Goal: Transaction & Acquisition: Purchase product/service

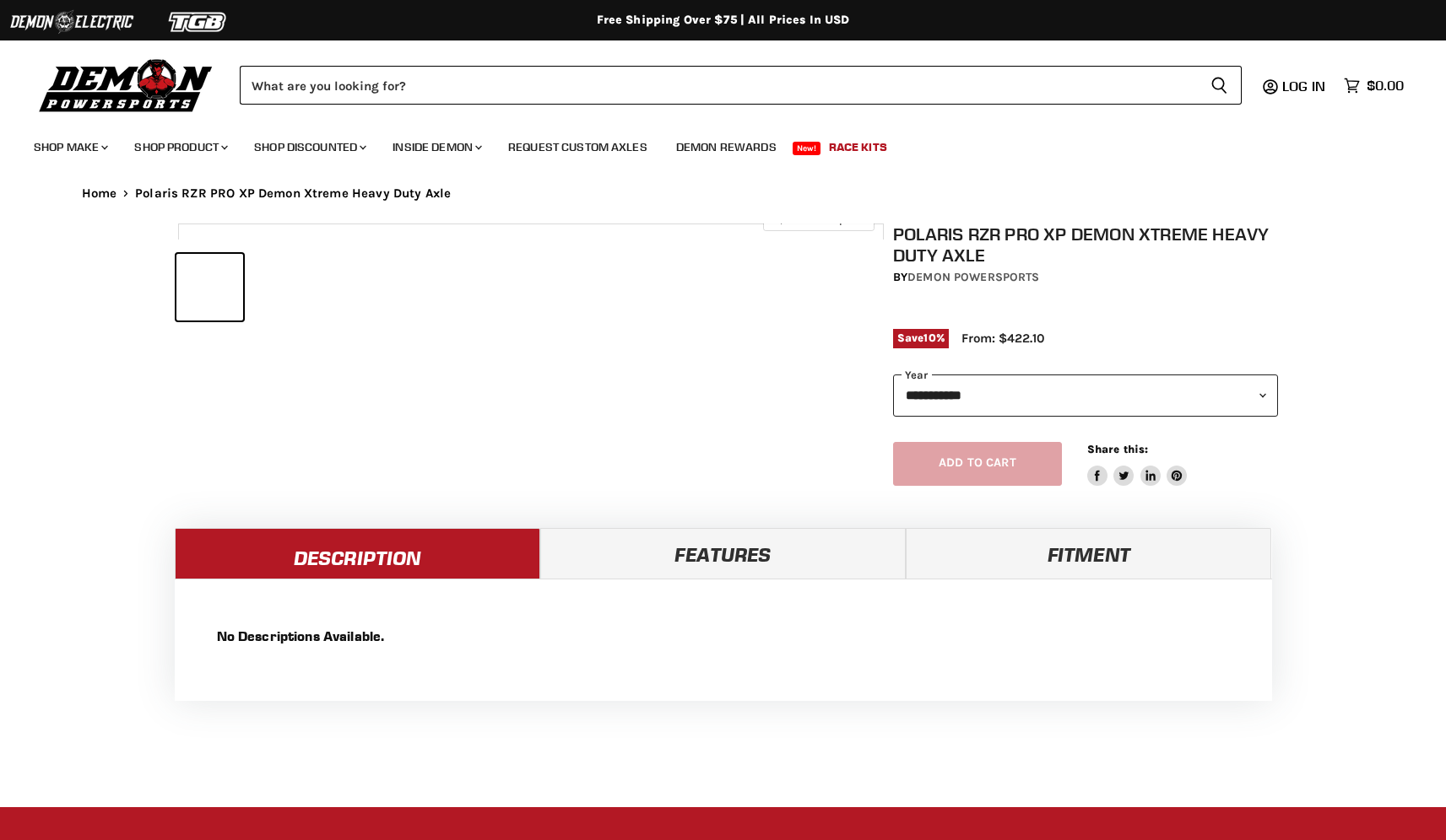
select select "******"
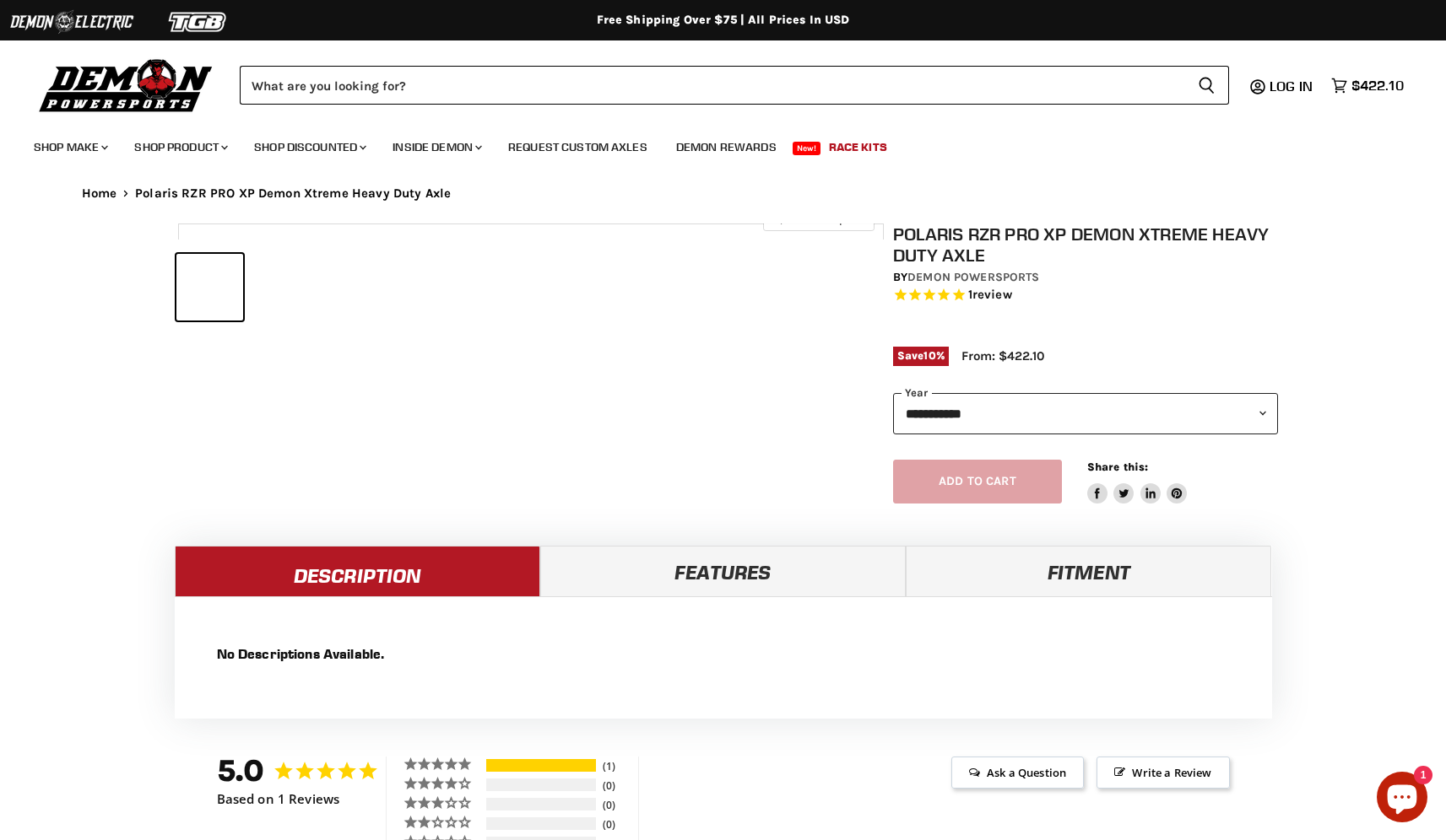
select select "******"
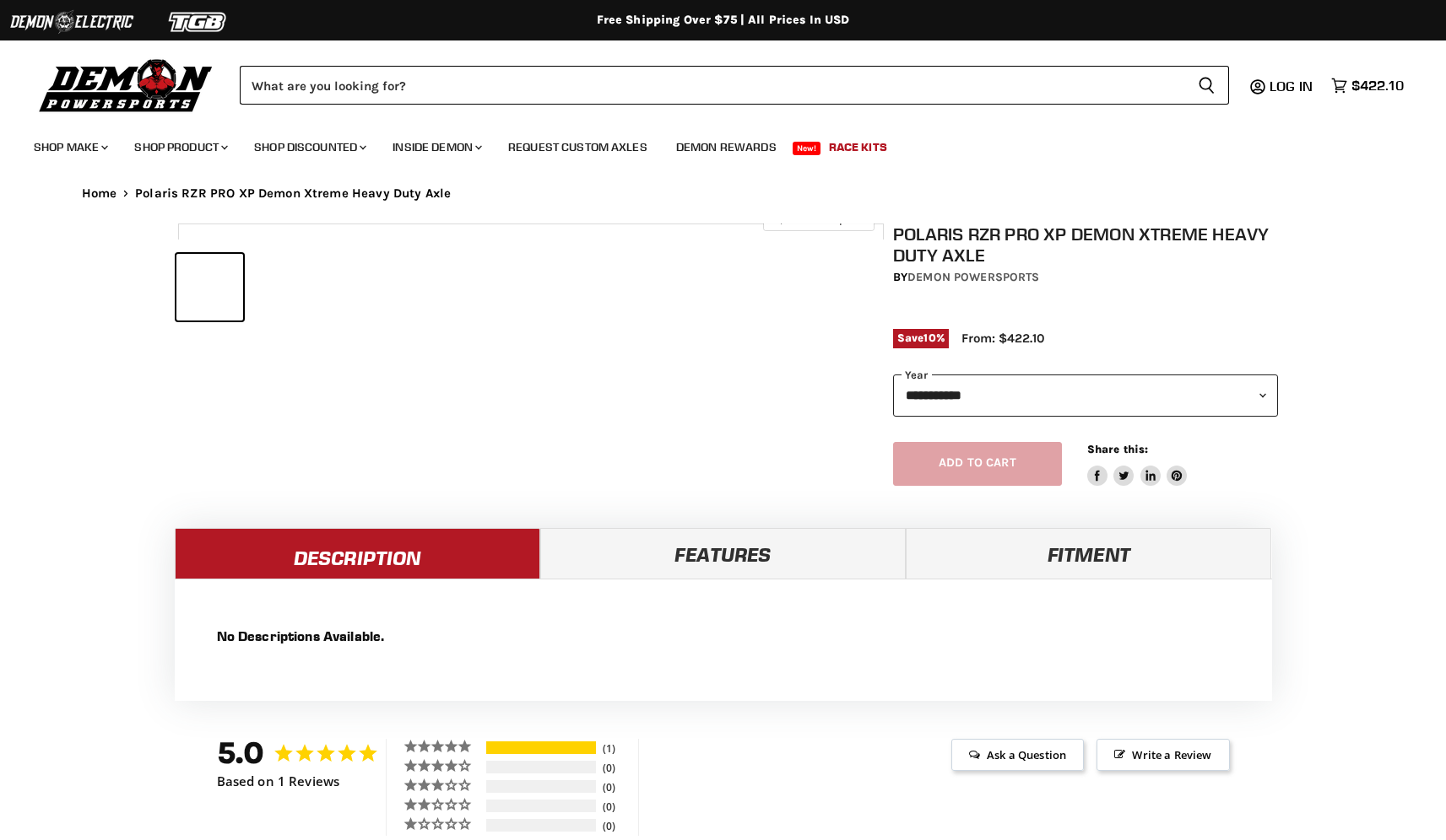
select select "******"
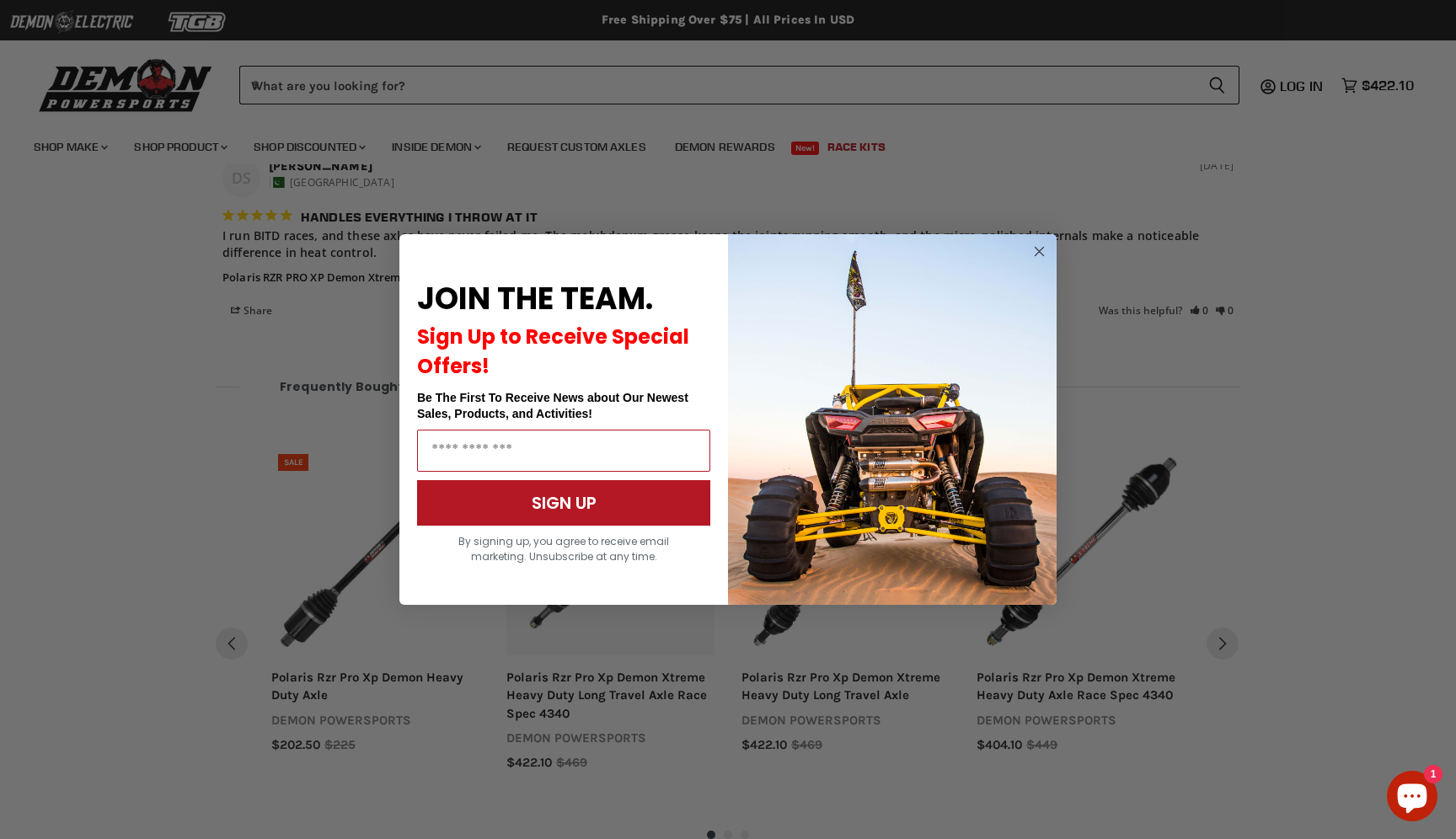
scroll to position [1272, 0]
